Goal: Task Accomplishment & Management: Manage account settings

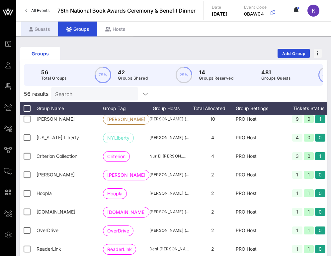
click at [45, 29] on div "Guests" at bounding box center [39, 29] width 37 height 15
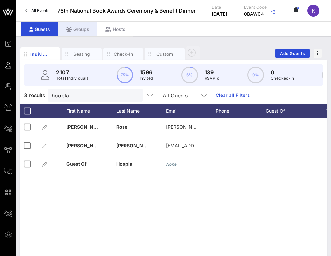
click at [73, 28] on div "Groups" at bounding box center [77, 29] width 39 height 15
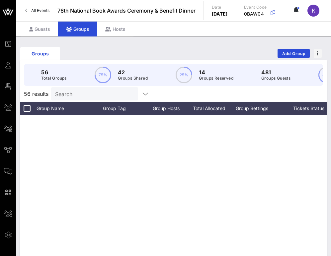
scroll to position [842, 0]
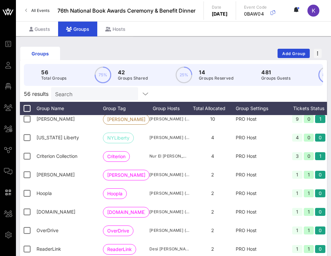
click at [78, 98] on input "Search" at bounding box center [94, 94] width 78 height 9
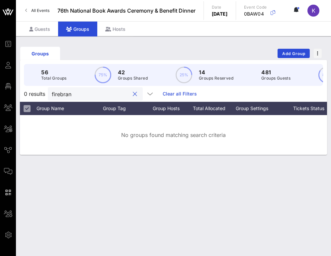
type input "firebrand"
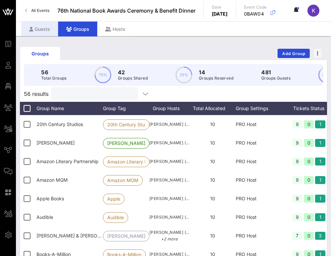
click at [46, 31] on div "Guests" at bounding box center [39, 29] width 37 height 15
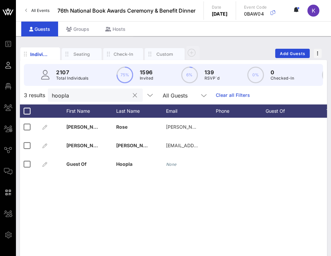
click at [79, 98] on input "hoopla" at bounding box center [91, 95] width 78 height 9
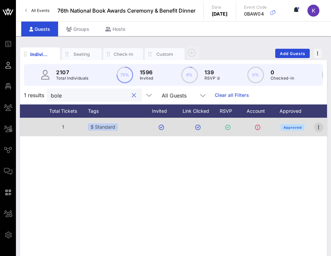
type input "bole"
click at [318, 128] on icon "button" at bounding box center [319, 127] width 8 height 8
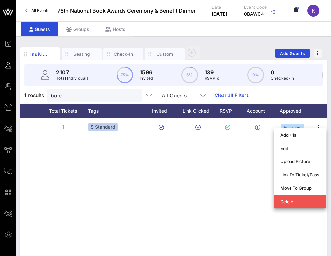
click at [226, 189] on div "A [PERSON_NAME] [PERSON_NAME][EMAIL_ADDRESS][DOMAIN_NAME] 1 $ Standard Approved" at bounding box center [173, 217] width 307 height 199
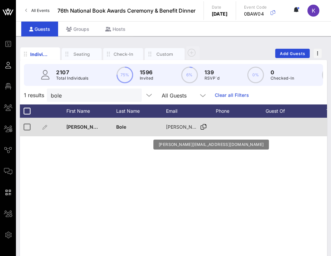
click at [201, 127] on icon at bounding box center [203, 127] width 6 height 1
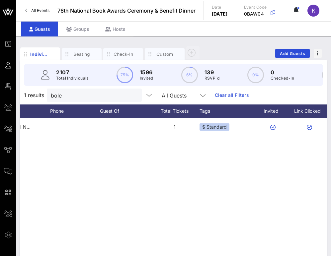
scroll to position [0, 277]
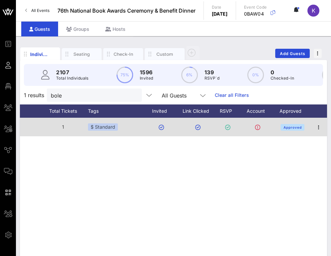
click at [317, 133] on div at bounding box center [318, 127] width 17 height 19
click at [319, 127] on icon "button" at bounding box center [319, 127] width 8 height 8
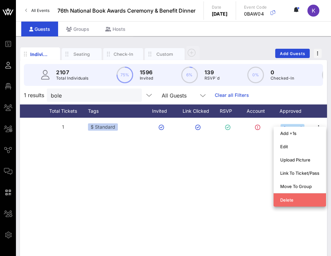
click at [287, 200] on div "Delete" at bounding box center [299, 199] width 39 height 5
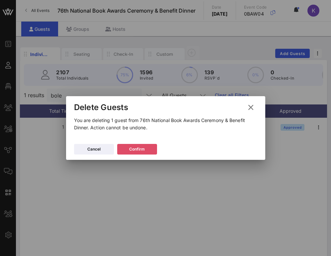
click at [136, 150] on icon at bounding box center [137, 149] width 5 height 4
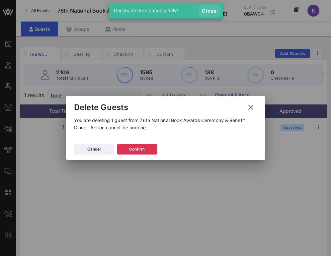
click at [209, 10] on span "Close" at bounding box center [209, 11] width 16 height 6
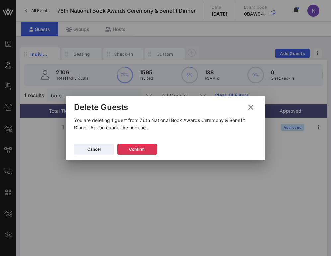
click at [222, 119] on p "You are deleting 1 guest from 76th National Book Awards Ceremony & Benefit Dinn…" at bounding box center [165, 124] width 183 height 15
click at [251, 108] on icon at bounding box center [250, 107] width 9 height 8
click at [133, 153] on button "Confirm" at bounding box center [137, 149] width 40 height 11
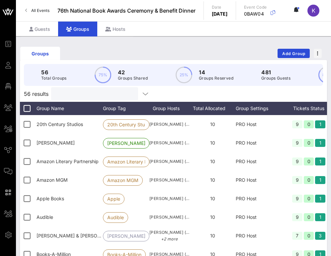
click at [79, 94] on input "text" at bounding box center [94, 94] width 78 height 9
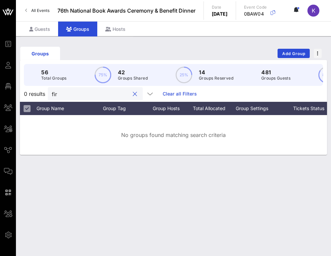
type input "fire"
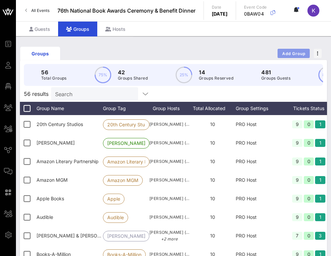
click at [288, 52] on span "Add Group" at bounding box center [294, 53] width 24 height 5
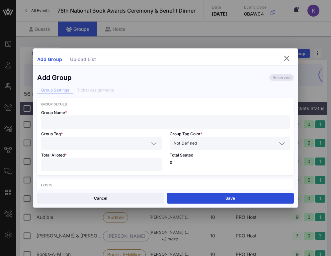
click at [83, 122] on input "text" at bounding box center [165, 122] width 241 height 9
type input "Firebrand"
click at [77, 145] on input "text" at bounding box center [96, 143] width 103 height 9
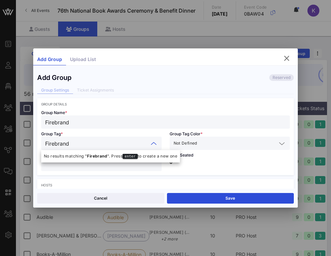
type input "Firebrand"
click at [198, 145] on div "Not Defined" at bounding box center [225, 143] width 103 height 9
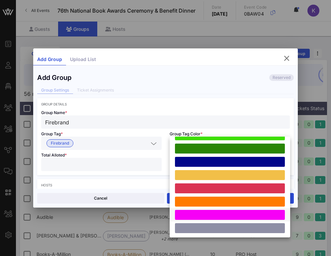
click at [189, 212] on div at bounding box center [230, 215] width 110 height 10
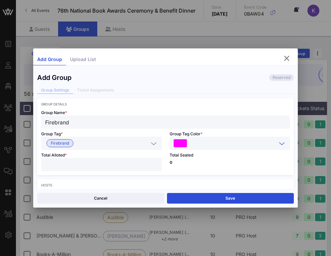
click at [100, 164] on input "number" at bounding box center [101, 164] width 113 height 9
type input "*"
click at [169, 165] on div "Total Seated 0" at bounding box center [230, 162] width 128 height 25
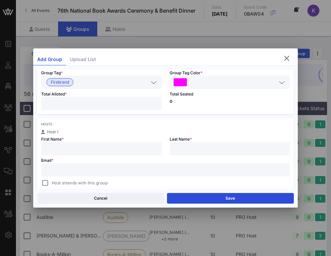
click at [92, 165] on div at bounding box center [165, 169] width 241 height 13
paste input "[PERSON_NAME][EMAIL_ADDRESS][DOMAIN_NAME]"
type input "[PERSON_NAME][EMAIL_ADDRESS][DOMAIN_NAME]"
click at [84, 145] on input "text" at bounding box center [101, 148] width 113 height 9
type input "[PERSON_NAME]"
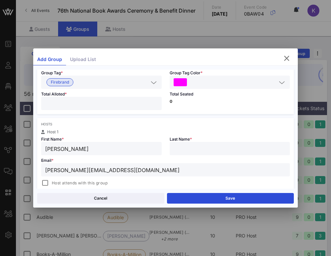
click at [183, 145] on input "text" at bounding box center [230, 148] width 113 height 9
type input "Bole"
click at [145, 128] on div "Hosts Host 1 First Name * [PERSON_NAME] Last Name * Bole Email * [PERSON_NAME][…" at bounding box center [165, 160] width 257 height 85
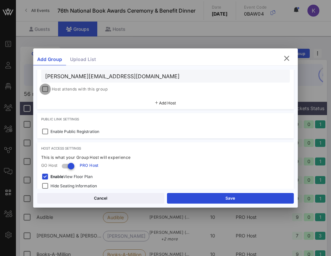
click at [47, 88] on div at bounding box center [44, 89] width 9 height 9
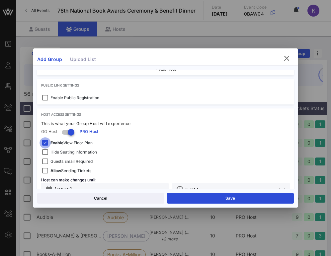
click at [44, 141] on div at bounding box center [44, 142] width 9 height 9
click at [44, 151] on div at bounding box center [44, 152] width 9 height 9
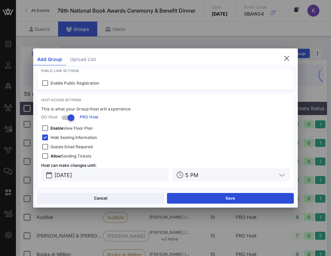
scroll to position [207, 0]
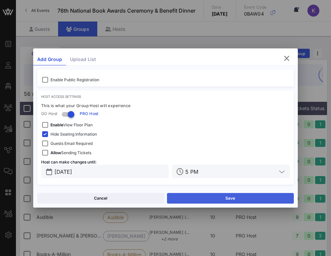
click at [209, 195] on button "Save" at bounding box center [230, 198] width 127 height 11
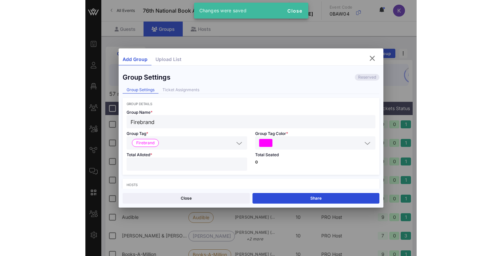
scroll to position [0, 0]
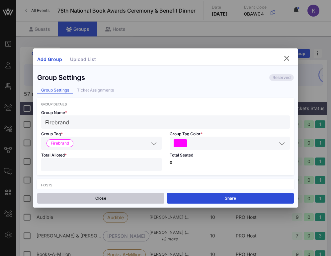
click at [121, 196] on button "Close" at bounding box center [100, 198] width 127 height 11
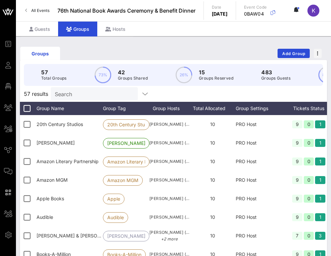
click at [330, 47] on div "Groups Add Group 57 Total Groups 73% 42 Groups Shared 26% 15 Groups Reserved 48…" at bounding box center [173, 189] width 315 height 306
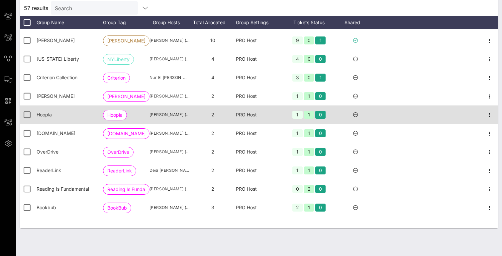
scroll to position [834, 0]
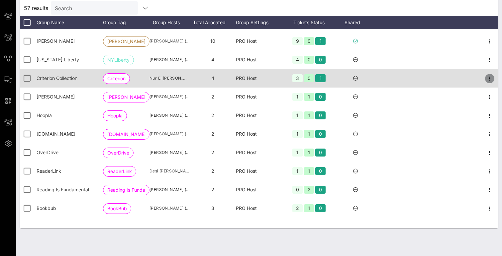
click at [331, 78] on icon "button" at bounding box center [489, 79] width 8 height 8
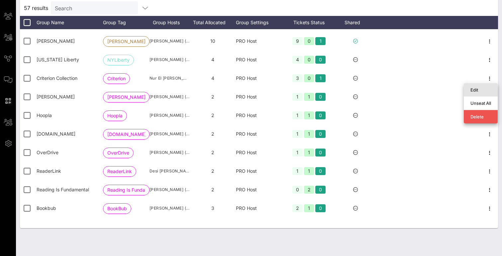
click at [331, 88] on div "Edit" at bounding box center [480, 89] width 21 height 5
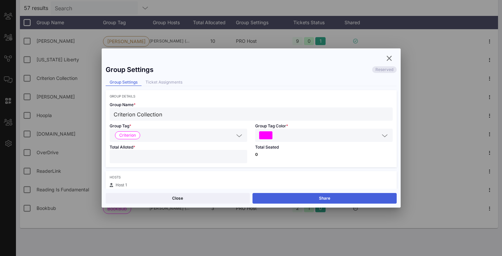
click at [291, 198] on button "Share" at bounding box center [324, 198] width 144 height 11
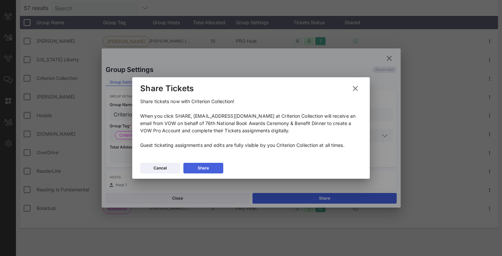
click at [213, 167] on button "Share" at bounding box center [203, 168] width 40 height 11
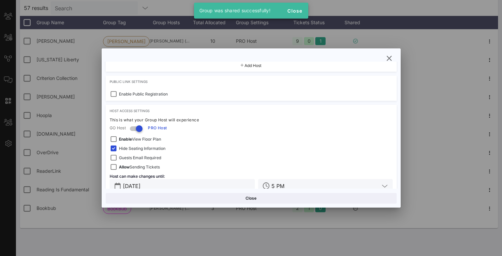
scroll to position [199, 0]
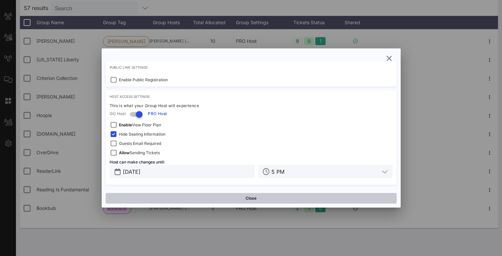
click at [215, 201] on button "Close" at bounding box center [251, 198] width 291 height 11
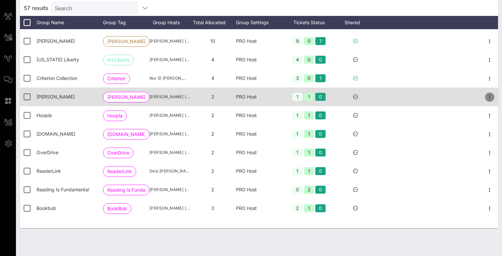
click at [331, 97] on icon "button" at bounding box center [489, 97] width 8 height 8
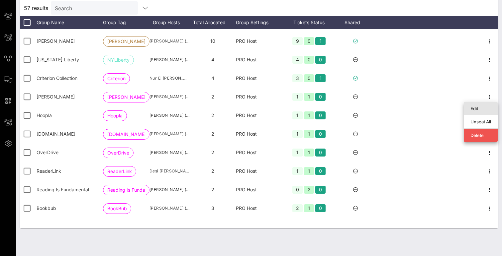
click at [331, 109] on div "Edit" at bounding box center [480, 108] width 21 height 5
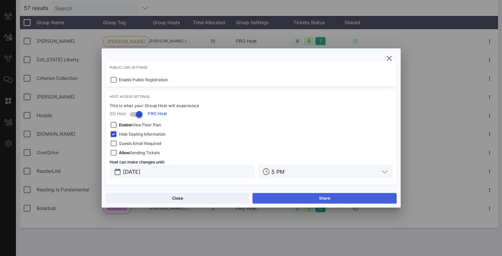
click at [282, 196] on button "Share" at bounding box center [324, 198] width 144 height 11
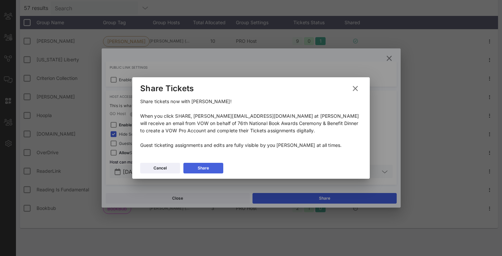
click at [203, 169] on icon at bounding box center [203, 168] width 5 height 4
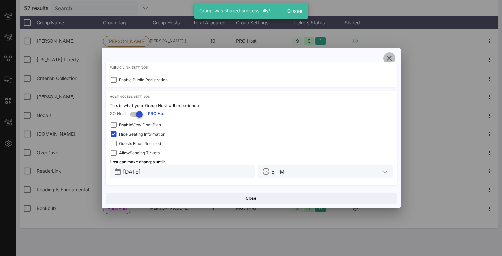
click at [331, 59] on icon "button" at bounding box center [389, 58] width 8 height 8
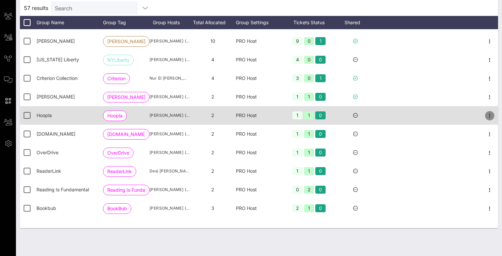
click at [331, 115] on icon "button" at bounding box center [489, 116] width 8 height 8
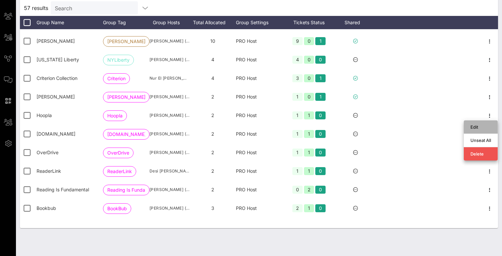
click at [331, 126] on div "Edit" at bounding box center [480, 126] width 21 height 5
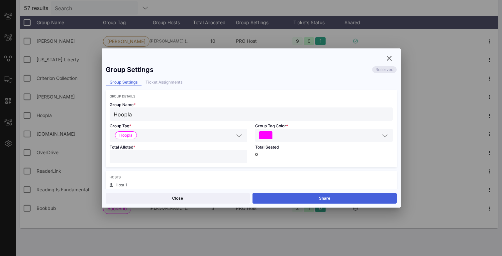
click at [309, 196] on button "Share" at bounding box center [324, 198] width 144 height 11
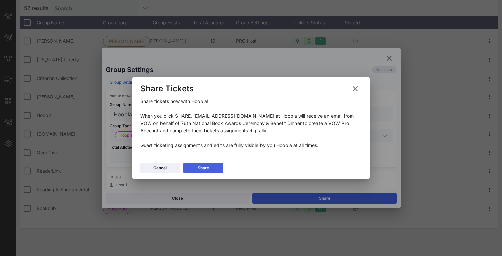
click at [214, 166] on button "Share" at bounding box center [203, 168] width 40 height 11
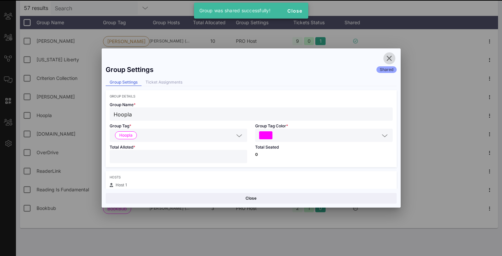
click at [331, 58] on icon "button" at bounding box center [389, 58] width 8 height 8
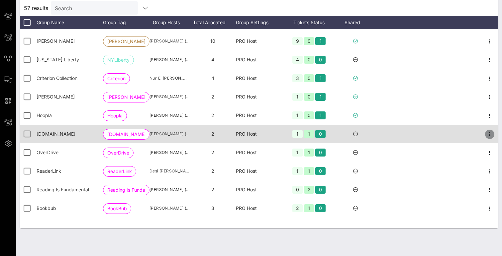
click at [331, 134] on icon "button" at bounding box center [489, 134] width 8 height 8
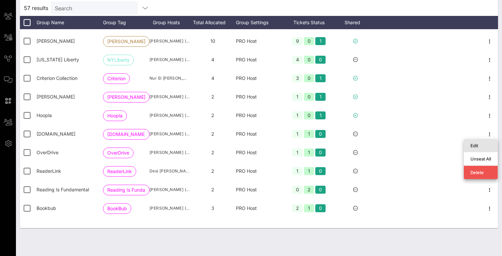
click at [331, 144] on div "Edit" at bounding box center [480, 145] width 34 height 13
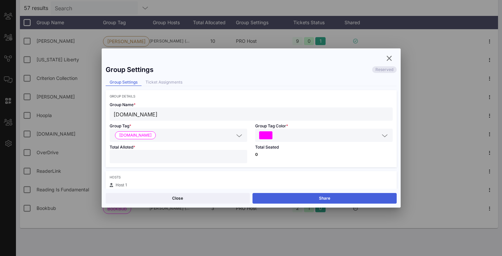
click at [299, 200] on button "Share" at bounding box center [324, 198] width 144 height 11
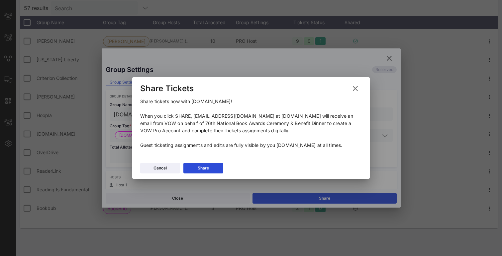
click at [216, 162] on div "Cancel Share" at bounding box center [250, 169] width 237 height 19
click at [212, 167] on button "Share" at bounding box center [203, 168] width 40 height 11
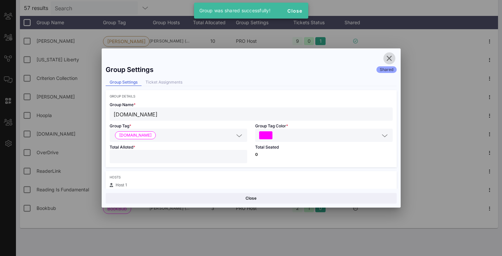
click at [331, 60] on icon "button" at bounding box center [389, 58] width 8 height 8
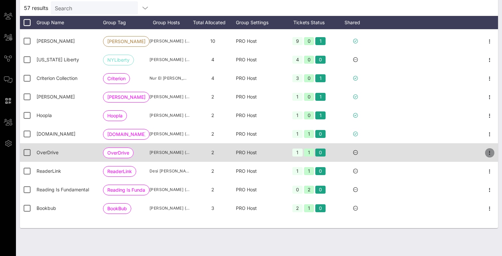
click at [331, 153] on icon "button" at bounding box center [489, 153] width 8 height 8
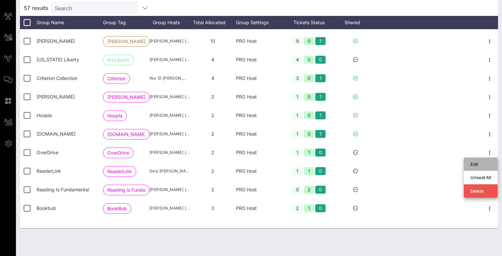
click at [331, 164] on div "Edit" at bounding box center [480, 164] width 21 height 5
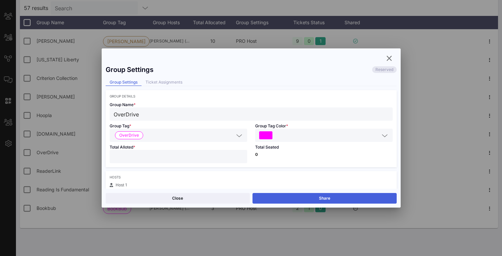
click at [331, 197] on button "Share" at bounding box center [324, 198] width 144 height 11
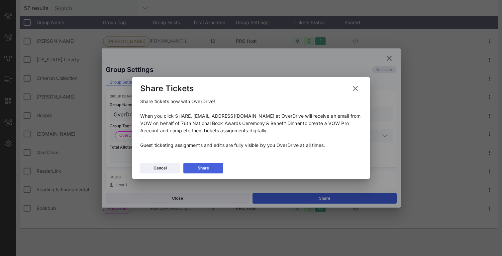
click at [207, 167] on div "Share" at bounding box center [202, 168] width 11 height 7
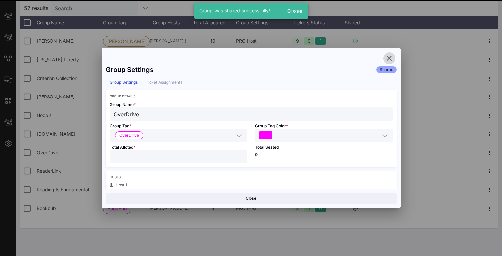
click at [331, 59] on icon "button" at bounding box center [389, 58] width 8 height 8
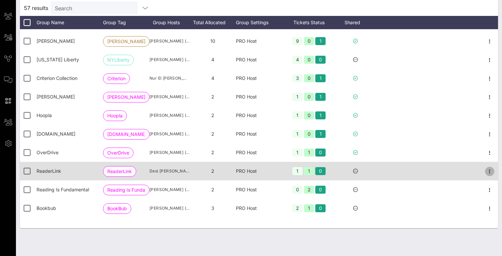
click at [331, 173] on icon "button" at bounding box center [489, 172] width 8 height 8
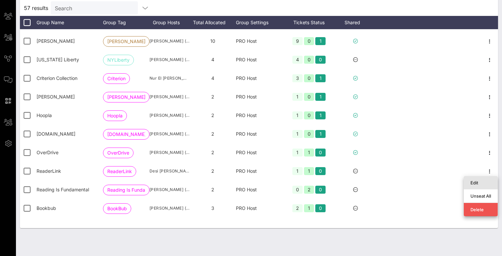
click at [331, 183] on div "Edit" at bounding box center [480, 182] width 21 height 5
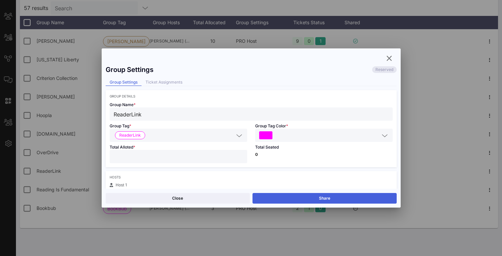
click at [327, 198] on button "Share" at bounding box center [324, 198] width 144 height 11
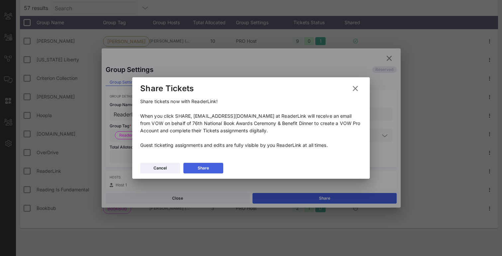
click at [209, 169] on button "Share" at bounding box center [203, 168] width 40 height 11
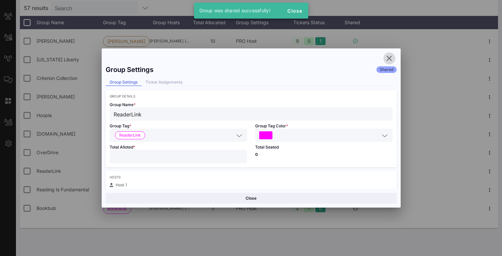
click at [331, 59] on icon "button" at bounding box center [389, 58] width 8 height 8
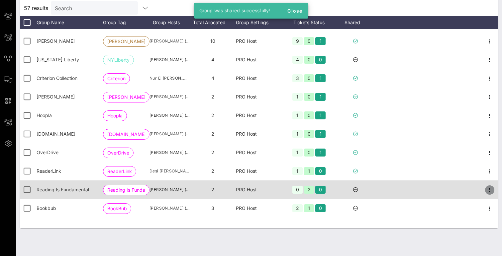
click at [331, 192] on icon "button" at bounding box center [489, 190] width 8 height 8
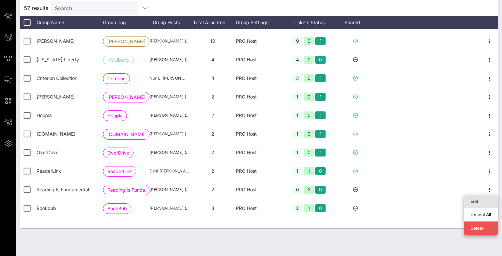
click at [331, 203] on div "Edit" at bounding box center [480, 201] width 21 height 5
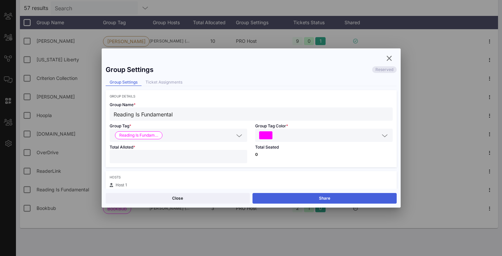
click at [317, 198] on button "Share" at bounding box center [324, 198] width 144 height 11
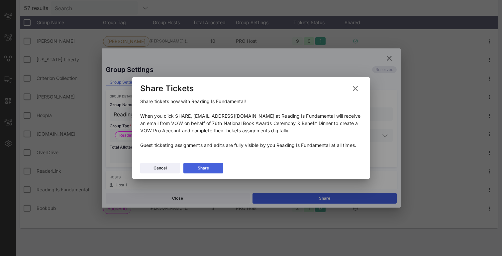
click at [208, 167] on div "Share" at bounding box center [202, 168] width 11 height 7
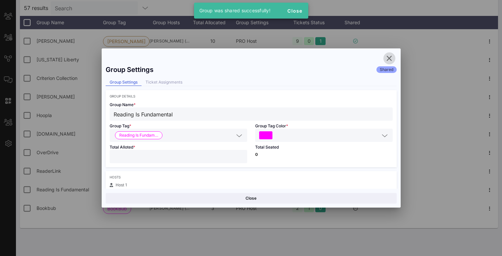
click at [331, 59] on icon "button" at bounding box center [389, 58] width 8 height 8
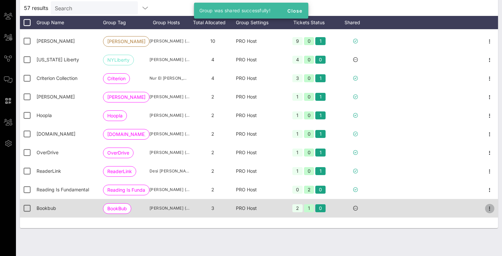
click at [331, 208] on icon "button" at bounding box center [489, 209] width 8 height 8
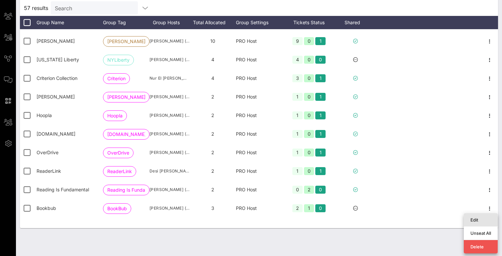
click at [331, 219] on div "Edit" at bounding box center [480, 219] width 21 height 5
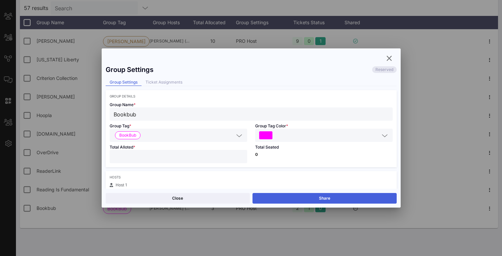
click at [329, 199] on button "Share" at bounding box center [324, 198] width 144 height 11
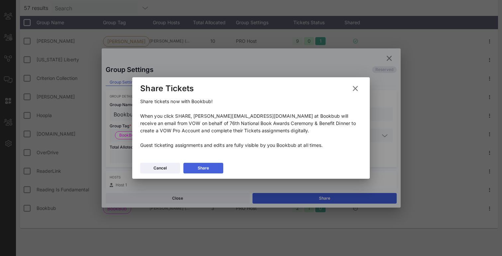
click at [211, 171] on button "Share" at bounding box center [203, 168] width 40 height 11
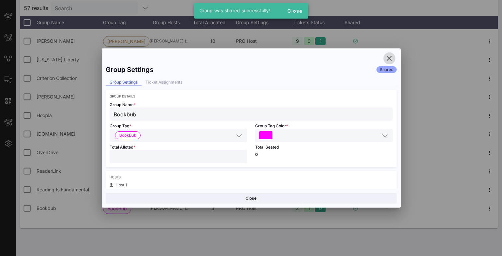
click at [331, 59] on icon "button" at bounding box center [389, 58] width 8 height 8
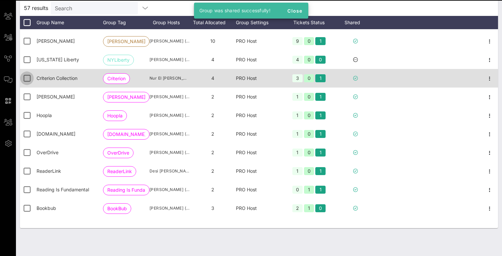
click at [25, 78] on div at bounding box center [26, 78] width 11 height 11
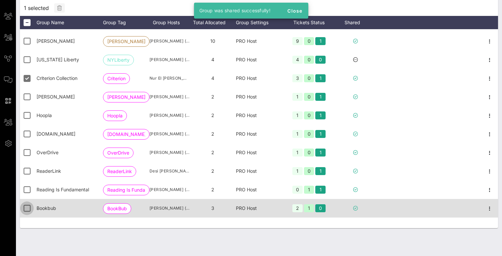
click at [27, 207] on div at bounding box center [26, 208] width 11 height 11
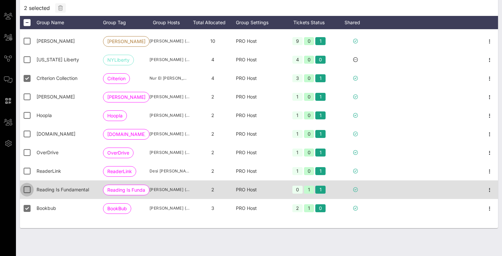
click at [26, 190] on div at bounding box center [26, 189] width 11 height 11
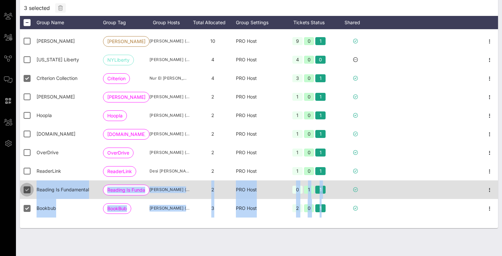
click at [26, 181] on div at bounding box center [28, 190] width 17 height 19
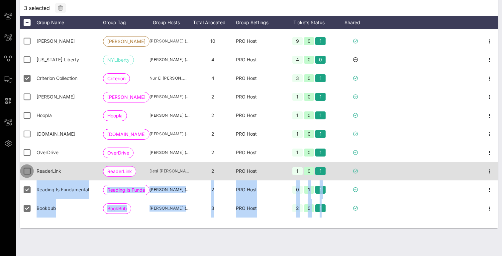
click at [26, 173] on div at bounding box center [26, 171] width 11 height 11
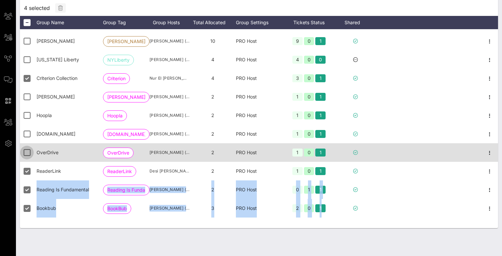
click at [27, 154] on div at bounding box center [26, 152] width 11 height 11
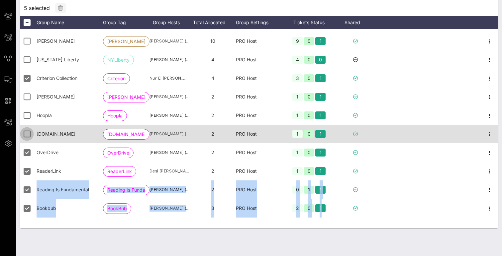
click at [27, 135] on div at bounding box center [26, 133] width 11 height 11
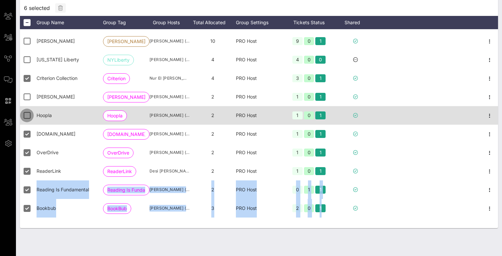
click at [27, 116] on div at bounding box center [26, 115] width 11 height 11
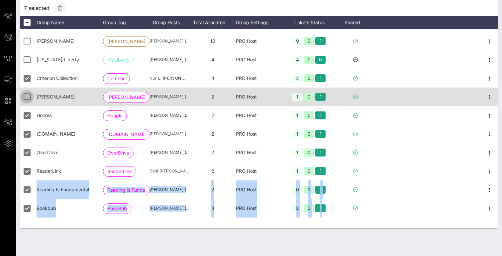
click at [26, 98] on div at bounding box center [26, 96] width 11 height 11
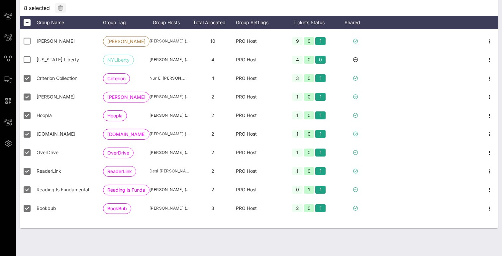
click at [64, 241] on div "Groups Add Group 57 Total Groups 87% 50 Groups Shared 12% 7 Groups Reserved 483…" at bounding box center [259, 101] width 486 height 312
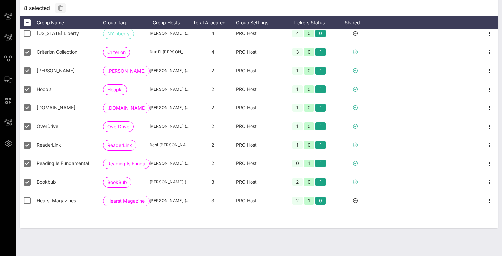
scroll to position [860, 0]
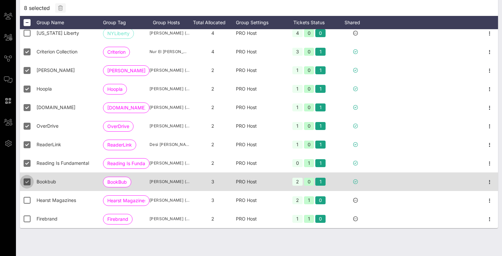
click at [28, 182] on div at bounding box center [26, 181] width 11 height 11
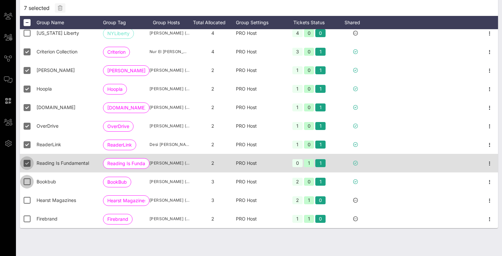
click at [27, 162] on div at bounding box center [26, 163] width 11 height 11
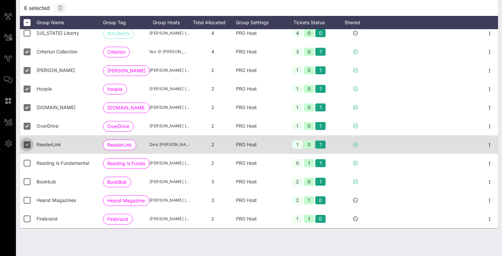
click at [27, 141] on div at bounding box center [26, 144] width 11 height 11
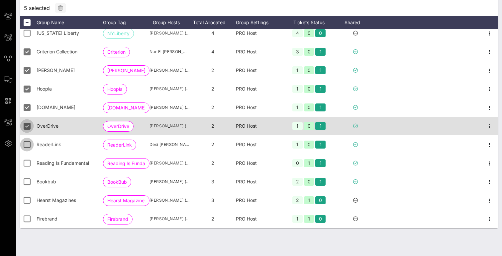
click at [26, 120] on div at bounding box center [26, 125] width 11 height 11
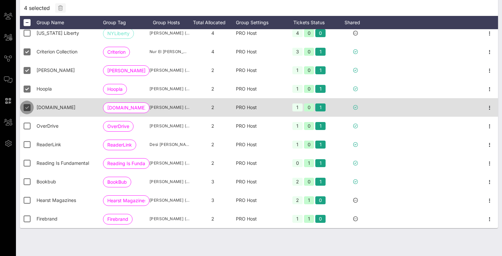
click at [26, 109] on div at bounding box center [26, 107] width 11 height 11
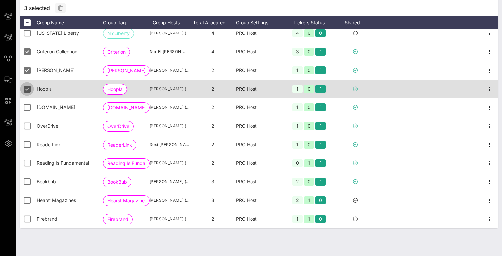
click at [26, 85] on div at bounding box center [26, 88] width 11 height 11
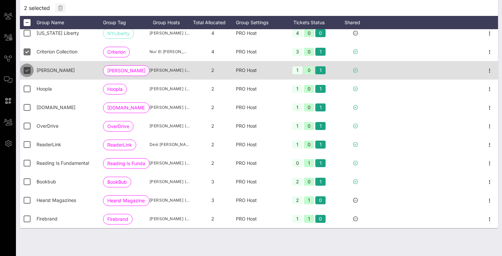
click at [26, 69] on div at bounding box center [26, 70] width 11 height 11
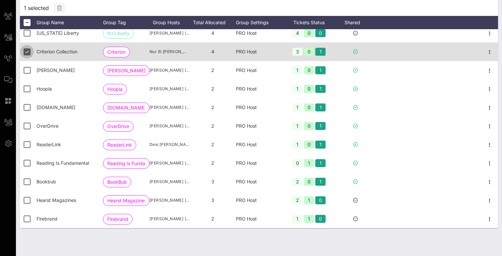
click at [26, 53] on div at bounding box center [26, 51] width 11 height 11
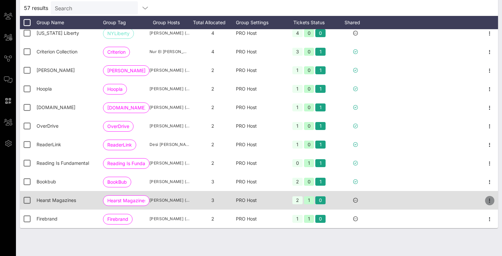
click at [331, 201] on icon "button" at bounding box center [489, 201] width 8 height 8
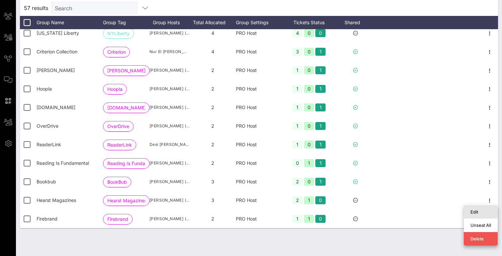
click at [331, 211] on div "Edit" at bounding box center [480, 211] width 21 height 5
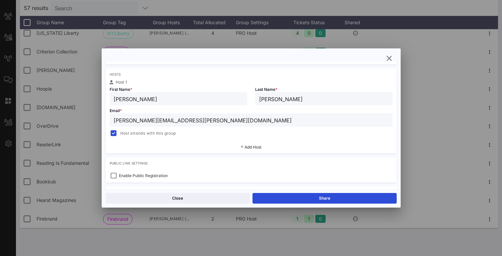
scroll to position [111, 0]
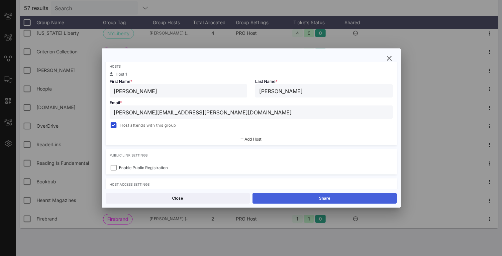
click at [301, 200] on button "Share" at bounding box center [324, 198] width 144 height 11
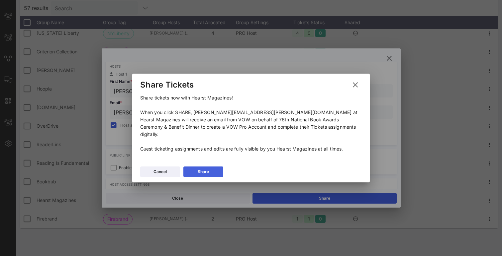
click at [200, 169] on div "Share" at bounding box center [202, 172] width 11 height 7
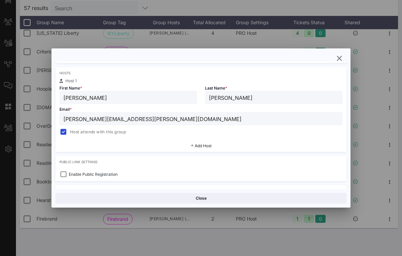
scroll to position [101, 0]
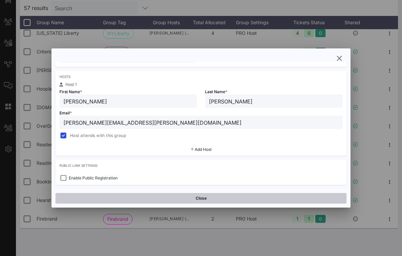
click at [225, 198] on button "Close" at bounding box center [200, 198] width 291 height 11
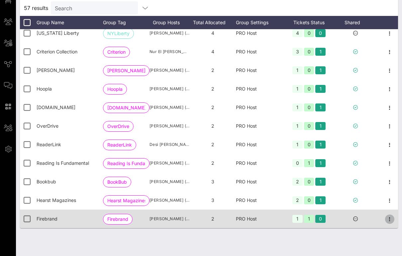
click at [331, 218] on icon "button" at bounding box center [389, 219] width 8 height 8
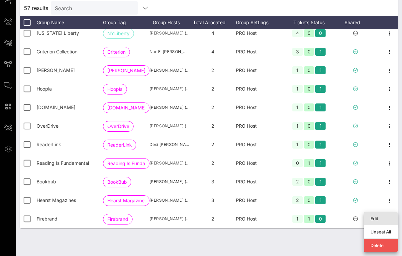
click at [331, 219] on div "Edit" at bounding box center [380, 218] width 21 height 5
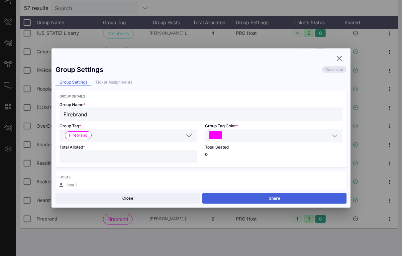
click at [251, 197] on button "Share" at bounding box center [274, 198] width 144 height 11
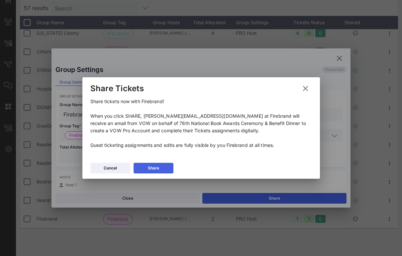
click at [166, 170] on button "Share" at bounding box center [153, 168] width 40 height 11
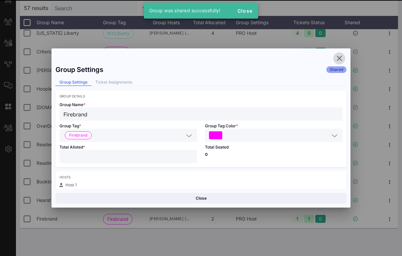
click at [331, 61] on icon "button" at bounding box center [339, 58] width 8 height 8
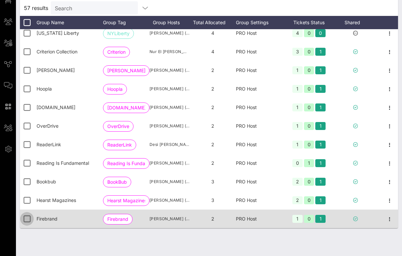
click at [28, 219] on div at bounding box center [26, 218] width 11 height 11
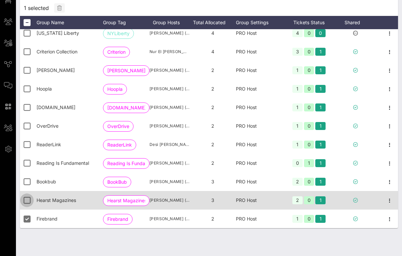
click at [26, 200] on div at bounding box center [26, 200] width 11 height 11
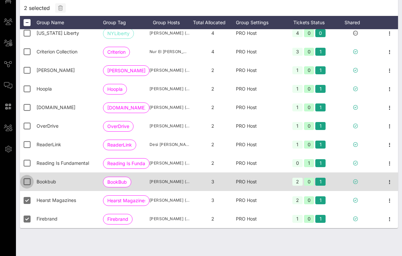
click at [27, 180] on div at bounding box center [26, 181] width 11 height 11
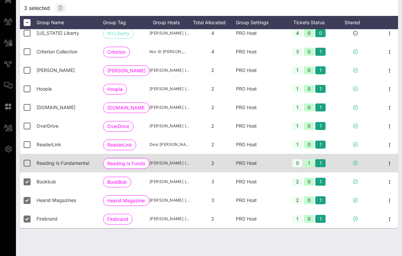
click at [31, 154] on div at bounding box center [28, 163] width 17 height 19
click at [28, 159] on div at bounding box center [26, 163] width 11 height 11
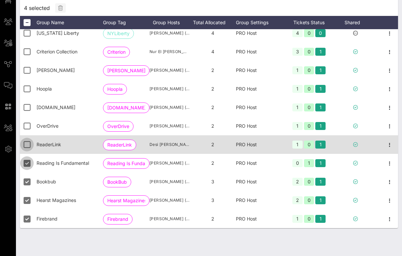
click at [28, 147] on div at bounding box center [26, 144] width 11 height 11
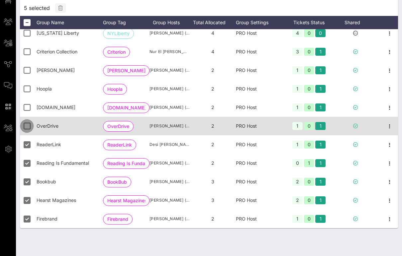
click at [26, 126] on div at bounding box center [26, 125] width 11 height 11
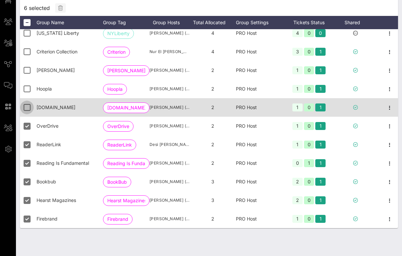
click at [25, 104] on div at bounding box center [26, 107] width 11 height 11
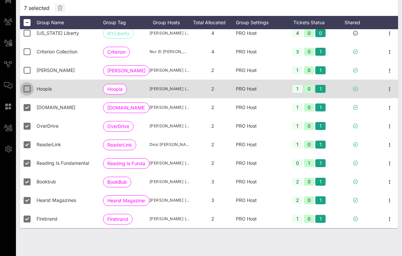
click at [25, 87] on div at bounding box center [26, 88] width 11 height 11
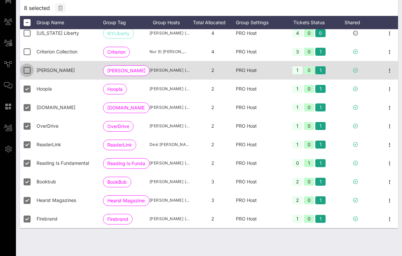
click at [25, 72] on div at bounding box center [26, 70] width 11 height 11
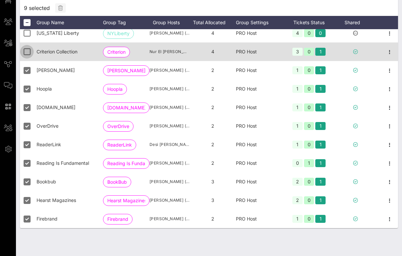
click at [26, 51] on div at bounding box center [26, 51] width 11 height 11
click at [26, 55] on div at bounding box center [26, 51] width 11 height 11
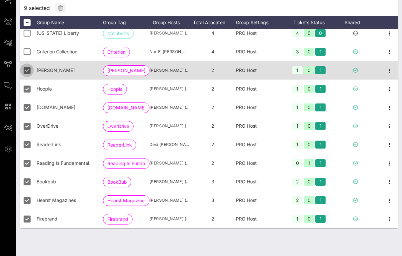
click at [26, 73] on div at bounding box center [26, 70] width 11 height 11
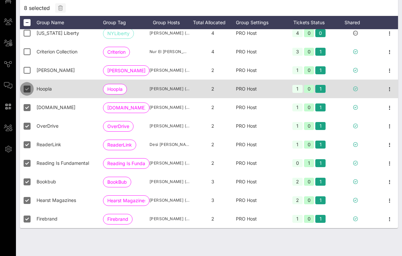
click at [26, 85] on div at bounding box center [26, 88] width 11 height 11
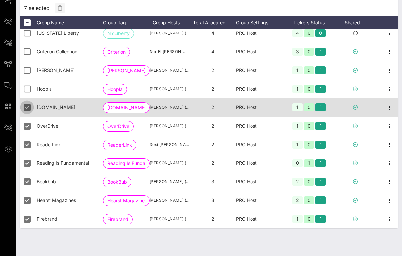
click at [26, 106] on div at bounding box center [26, 107] width 11 height 11
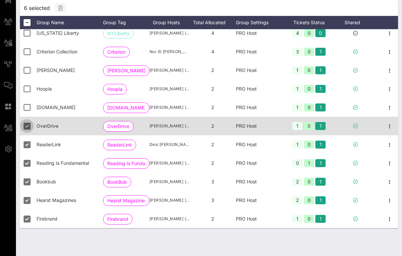
click at [27, 127] on div at bounding box center [26, 125] width 11 height 11
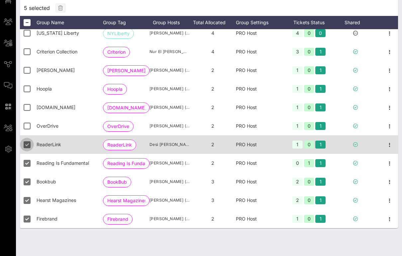
click at [27, 144] on div at bounding box center [26, 144] width 11 height 11
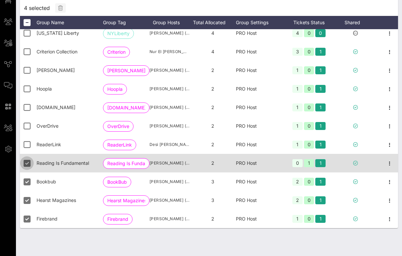
click at [27, 161] on div at bounding box center [26, 163] width 11 height 11
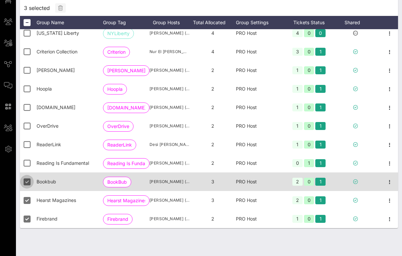
click at [27, 181] on div at bounding box center [26, 181] width 11 height 11
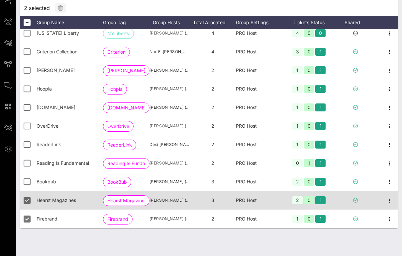
click at [27, 206] on div at bounding box center [28, 200] width 17 height 19
click at [27, 202] on div at bounding box center [26, 200] width 11 height 11
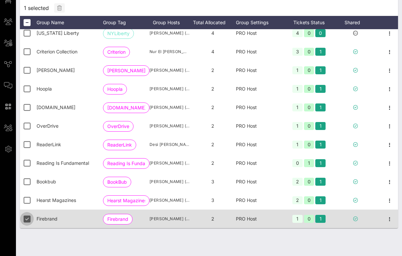
click at [27, 218] on div at bounding box center [26, 218] width 11 height 11
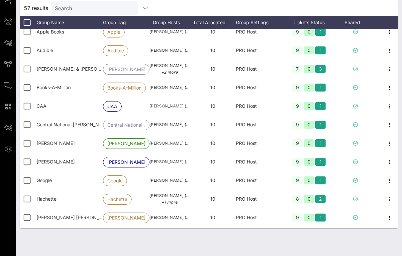
scroll to position [0, 0]
